Goal: Communication & Community: Answer question/provide support

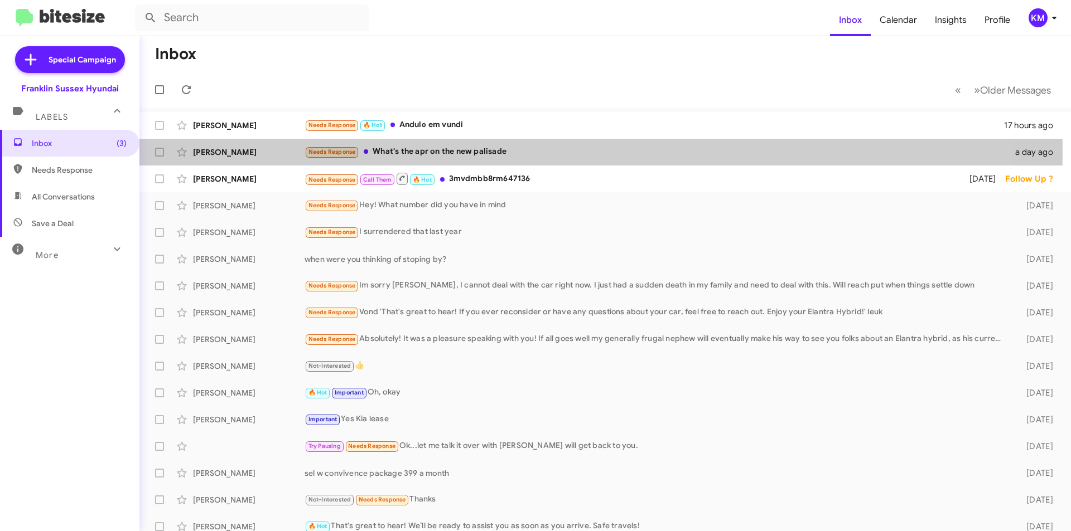
click at [471, 153] on div "Needs Response What's the apr on the new palisade" at bounding box center [656, 152] width 704 height 13
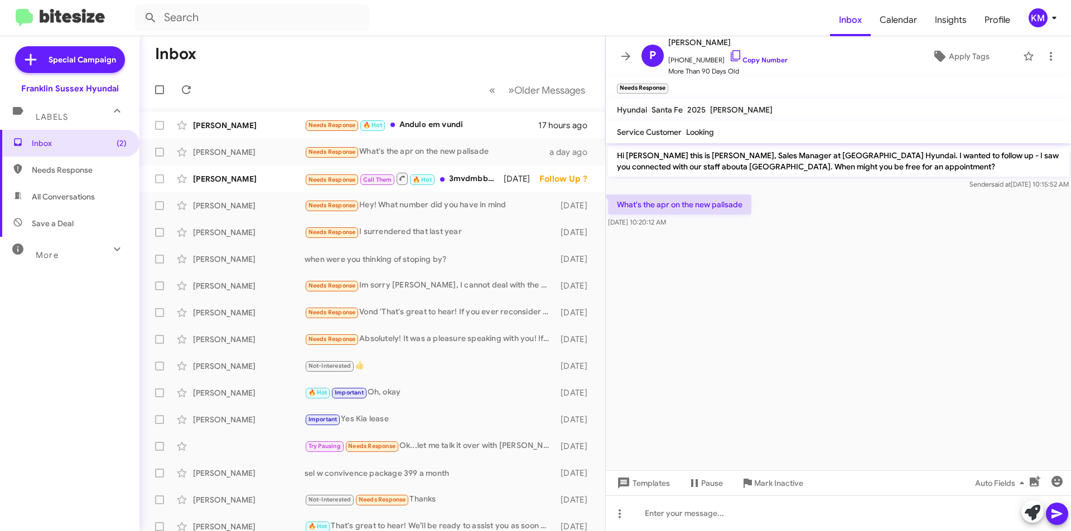
click at [403, 120] on div "Needs Response 🔥 Hot Andulo em vundi" at bounding box center [421, 125] width 234 height 13
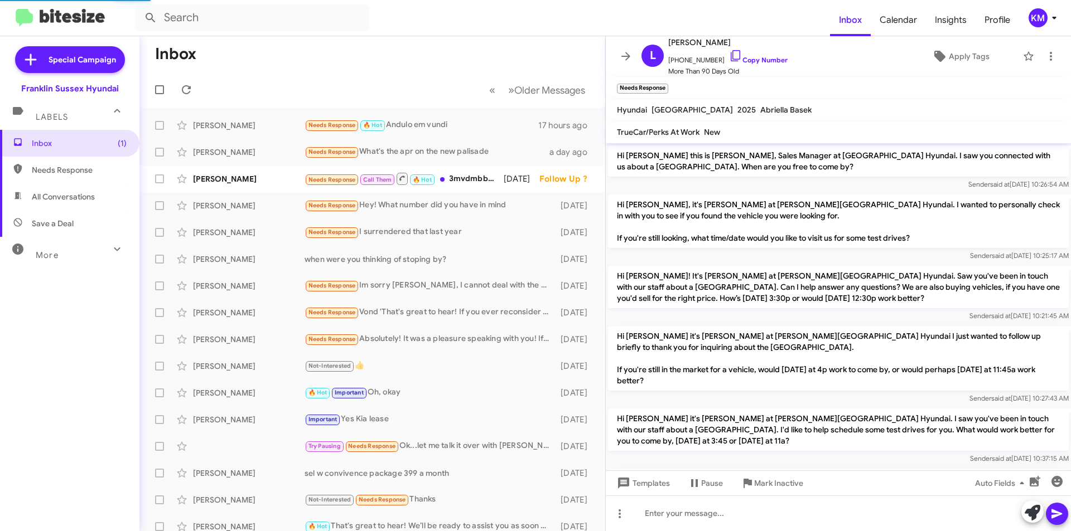
scroll to position [492, 0]
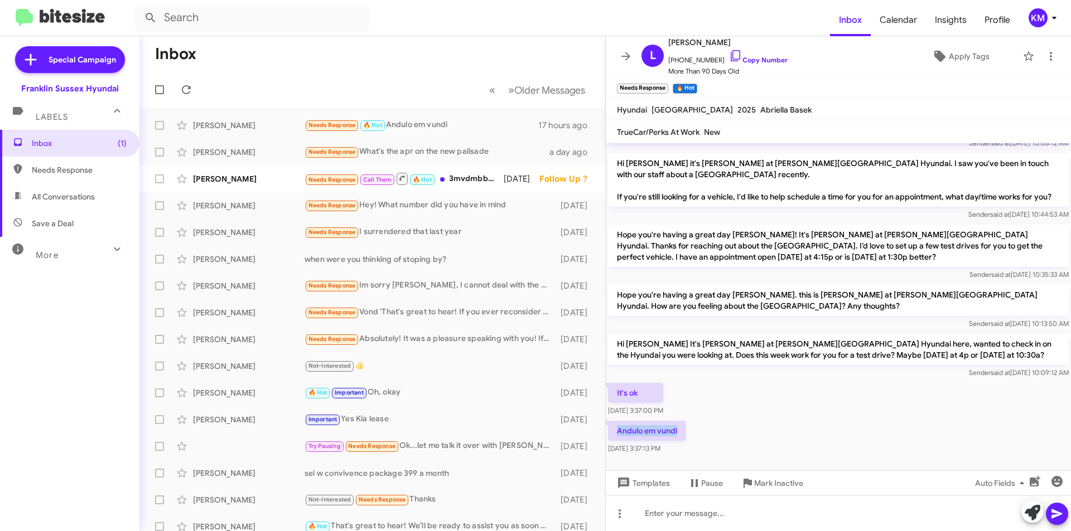
drag, startPoint x: 679, startPoint y: 412, endPoint x: 613, endPoint y: 410, distance: 65.2
click at [613, 421] on p "Andulo em vundi" at bounding box center [647, 431] width 78 height 20
copy p "Andulo em vundi"
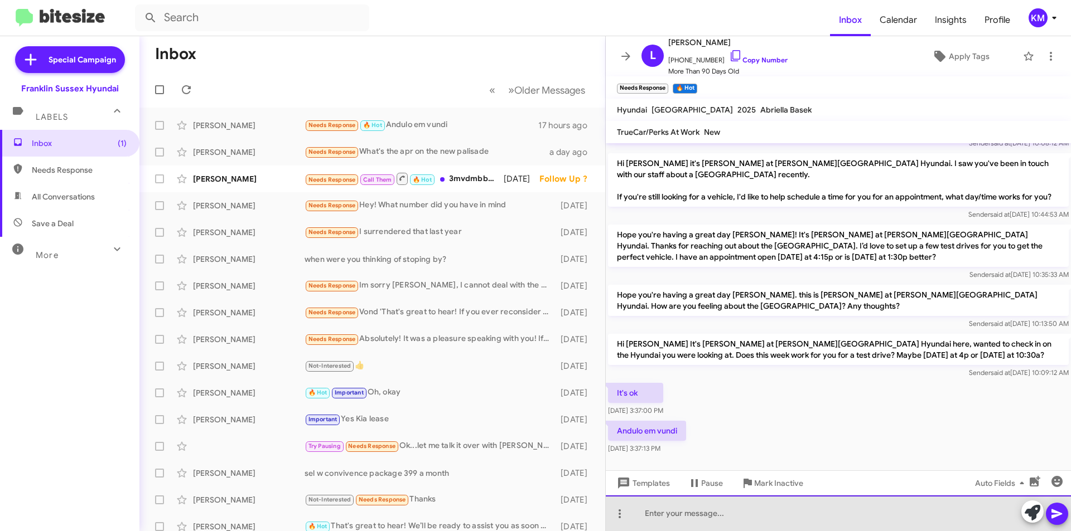
click at [693, 516] on div at bounding box center [838, 514] width 465 height 36
click at [708, 512] on div at bounding box center [838, 514] width 465 height 36
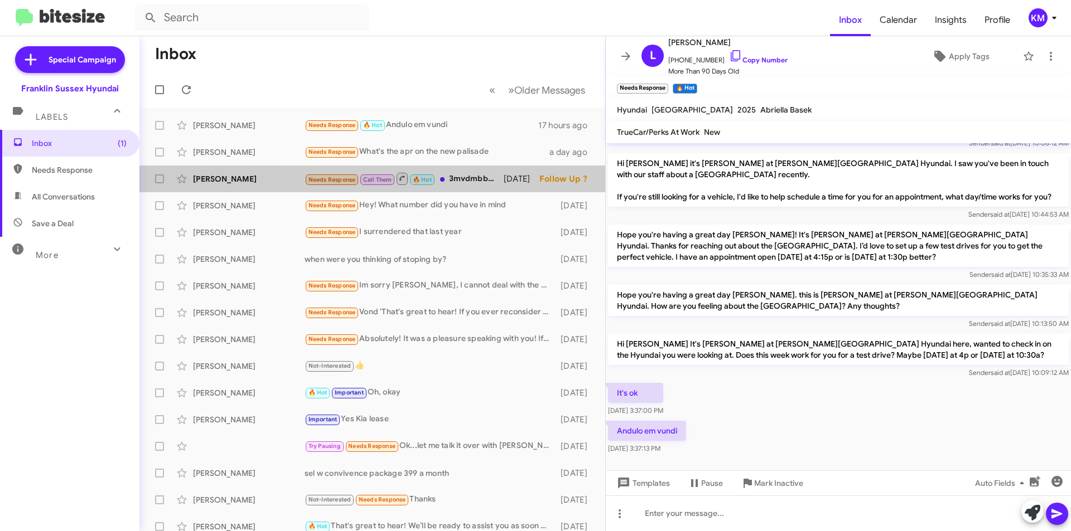
click at [476, 182] on div "Needs Response Call Them 🔥 Hot 3mvdmbb8rm647136" at bounding box center [403, 179] width 199 height 14
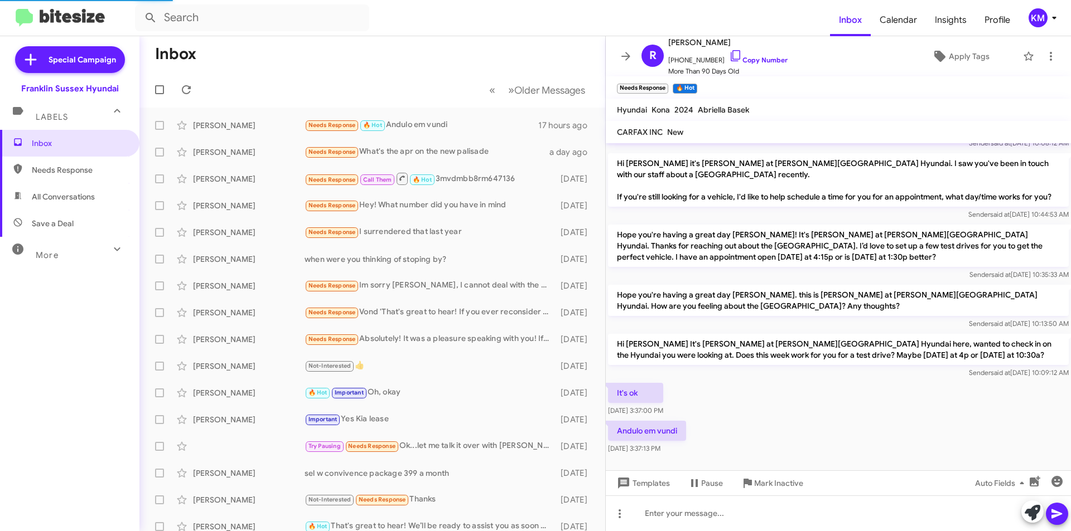
scroll to position [66, 0]
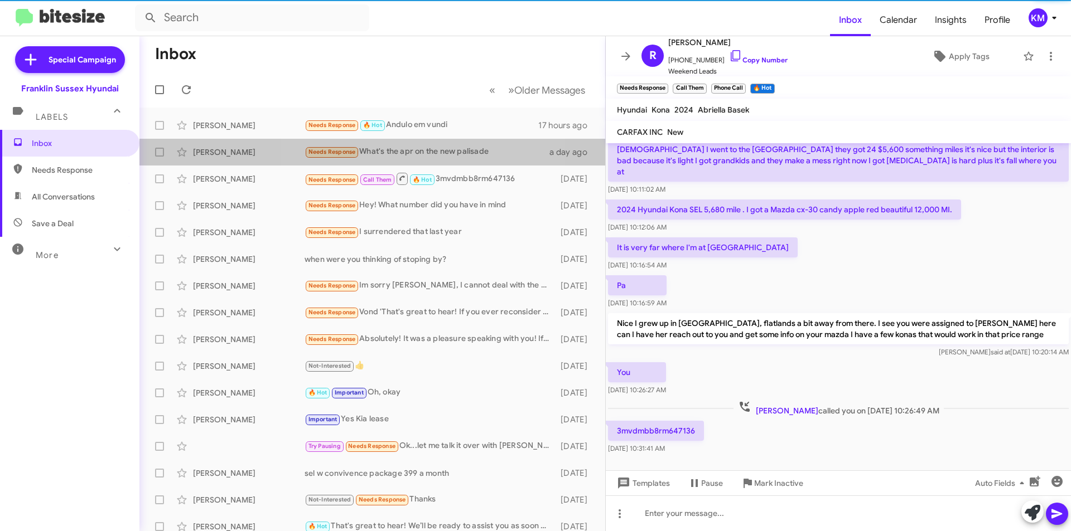
click at [378, 149] on div "Needs Response What's the apr on the new palisade" at bounding box center [426, 152] width 245 height 13
